Goal: Task Accomplishment & Management: Use online tool/utility

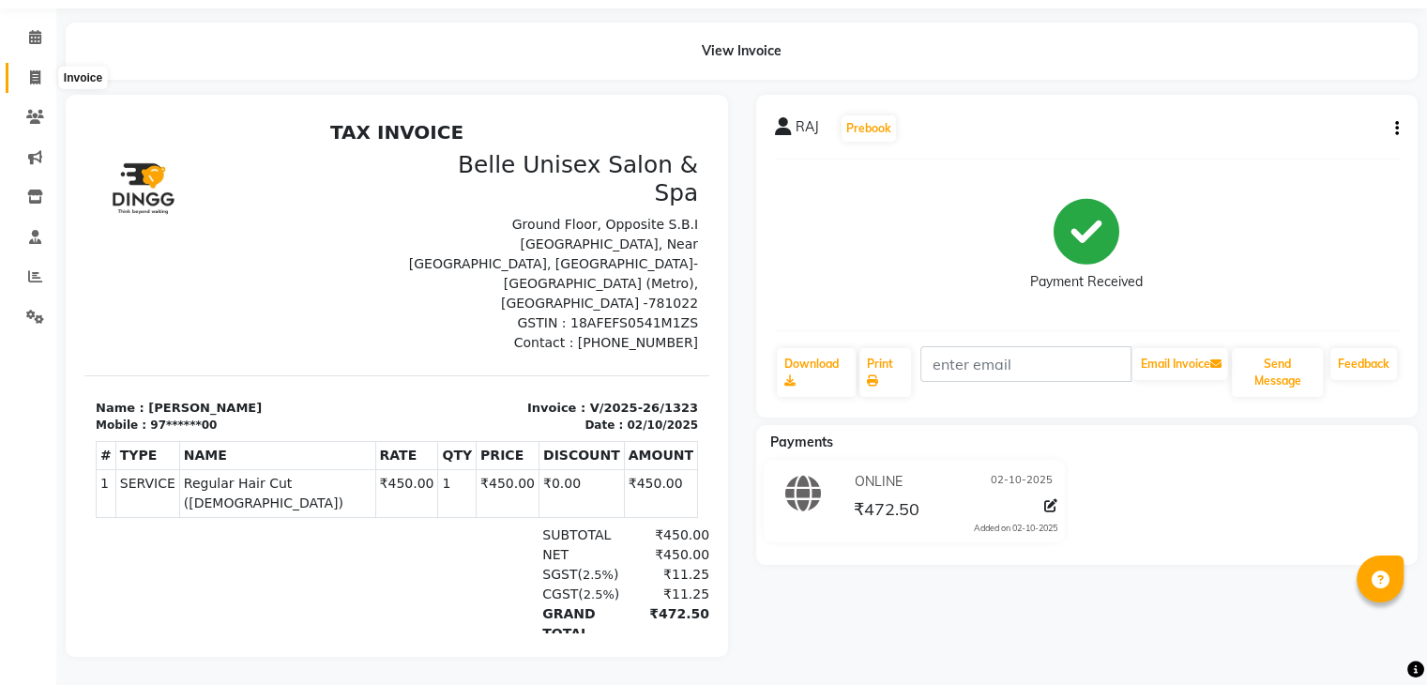
click at [31, 70] on icon at bounding box center [35, 77] width 10 height 14
select select "7291"
select select "service"
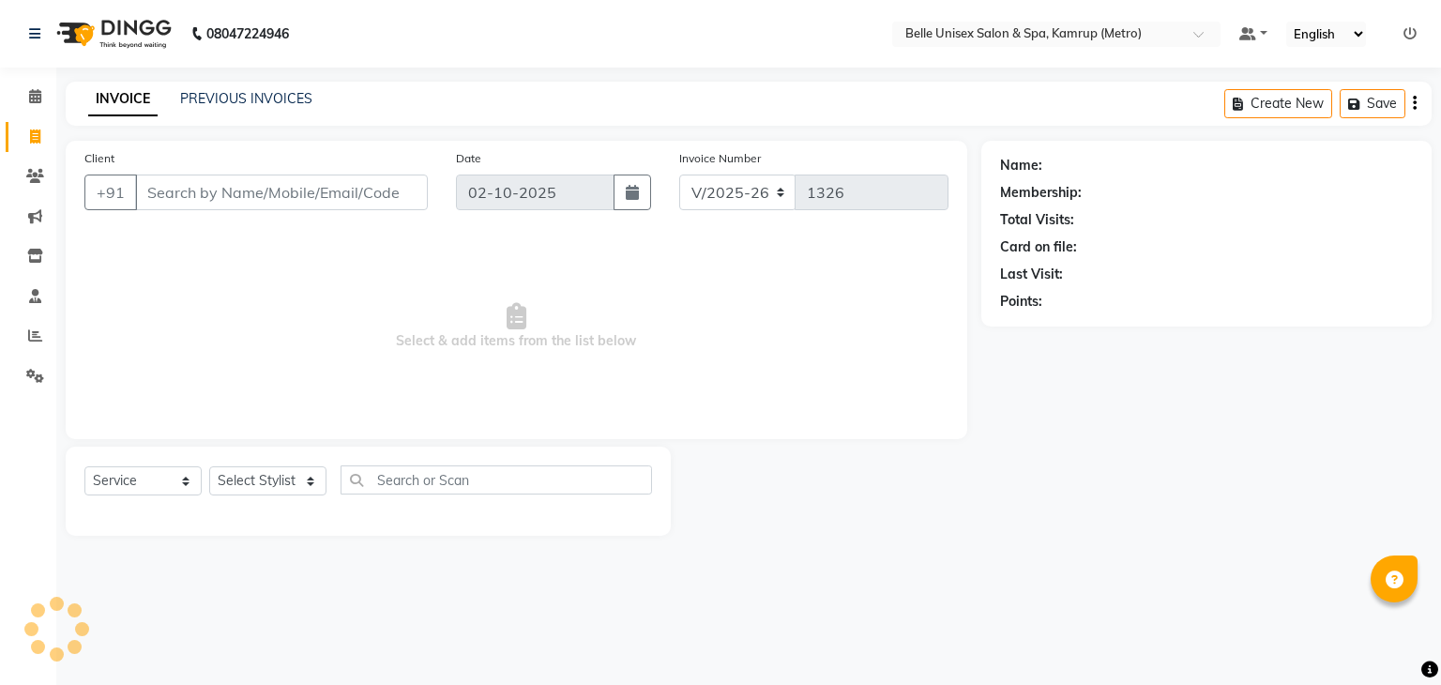
click at [230, 189] on input "Client" at bounding box center [281, 192] width 293 height 36
click at [224, 199] on input "Client" at bounding box center [281, 192] width 293 height 36
